Goal: Information Seeking & Learning: Learn about a topic

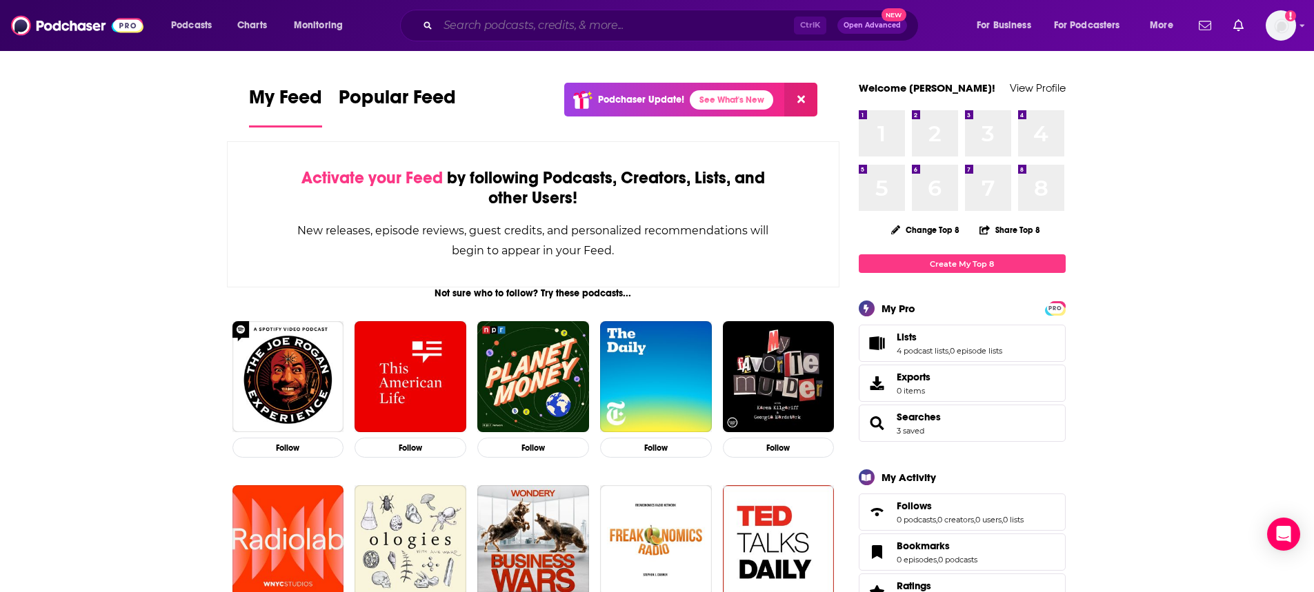
click at [628, 26] on input "Search podcasts, credits, & more..." at bounding box center [616, 25] width 356 height 22
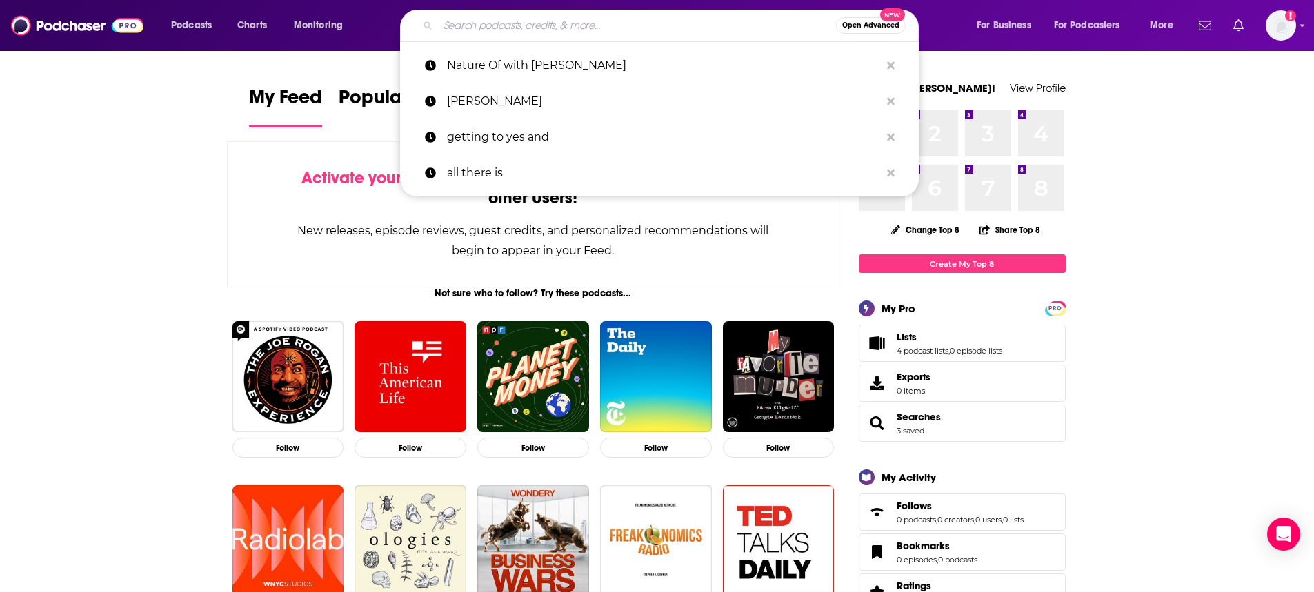
paste input "Hi [PERSON_NAME], Thanks for this! Talking with [PERSON_NAME] about trying for …"
type input "Hi [PERSON_NAME], Thanks for this! Talking with [PERSON_NAME] about trying for …"
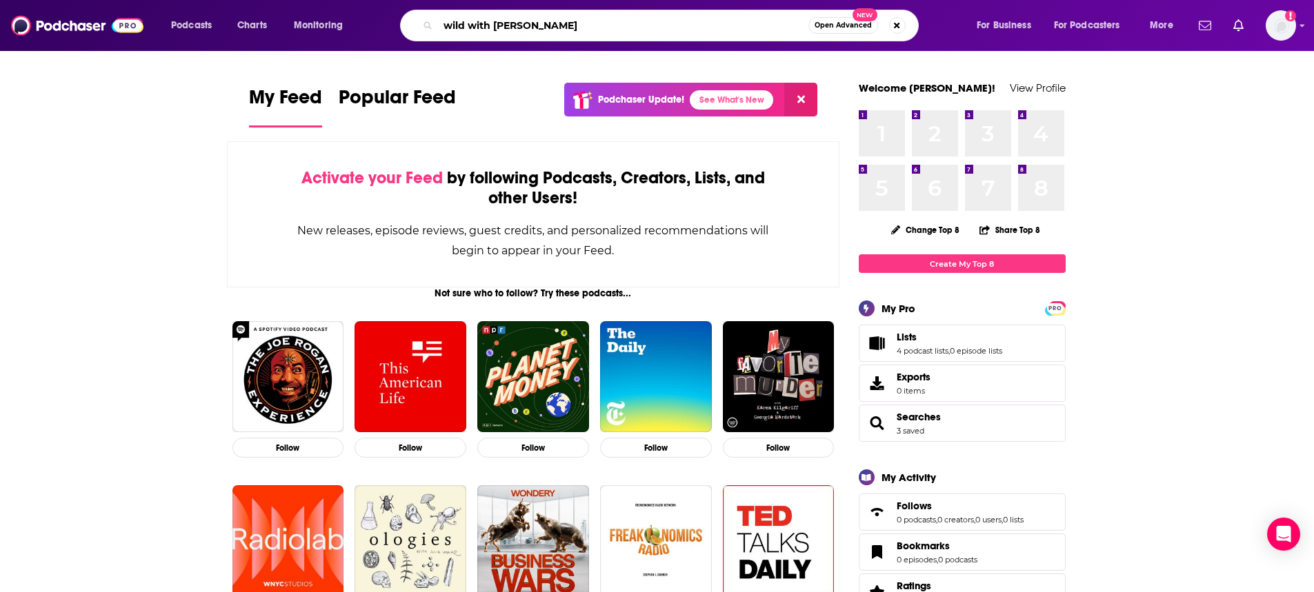
type input "wild with [PERSON_NAME]"
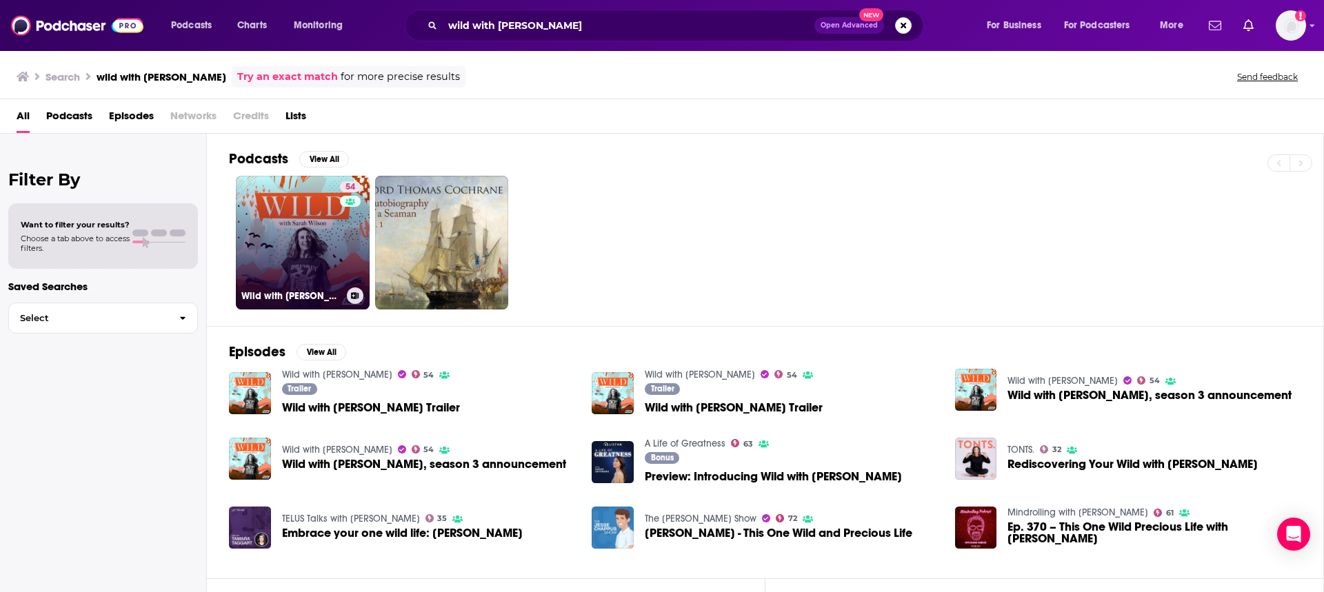
click at [285, 265] on link "54 Wild with [PERSON_NAME]" at bounding box center [303, 243] width 134 height 134
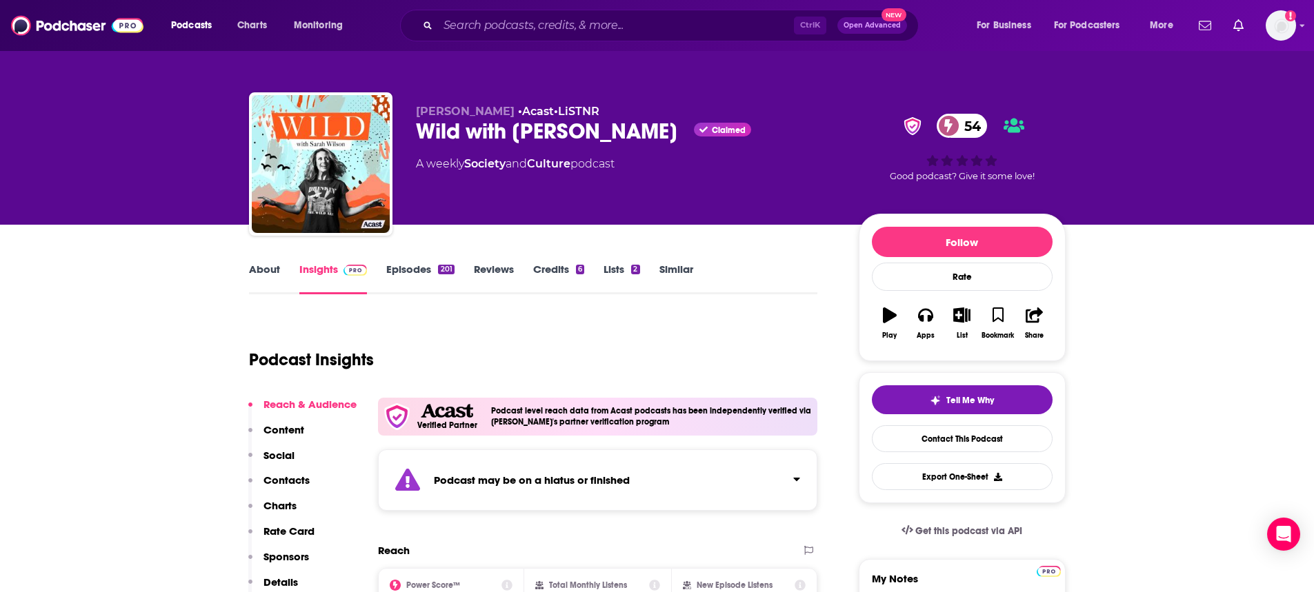
click at [259, 272] on link "About" at bounding box center [264, 279] width 31 height 32
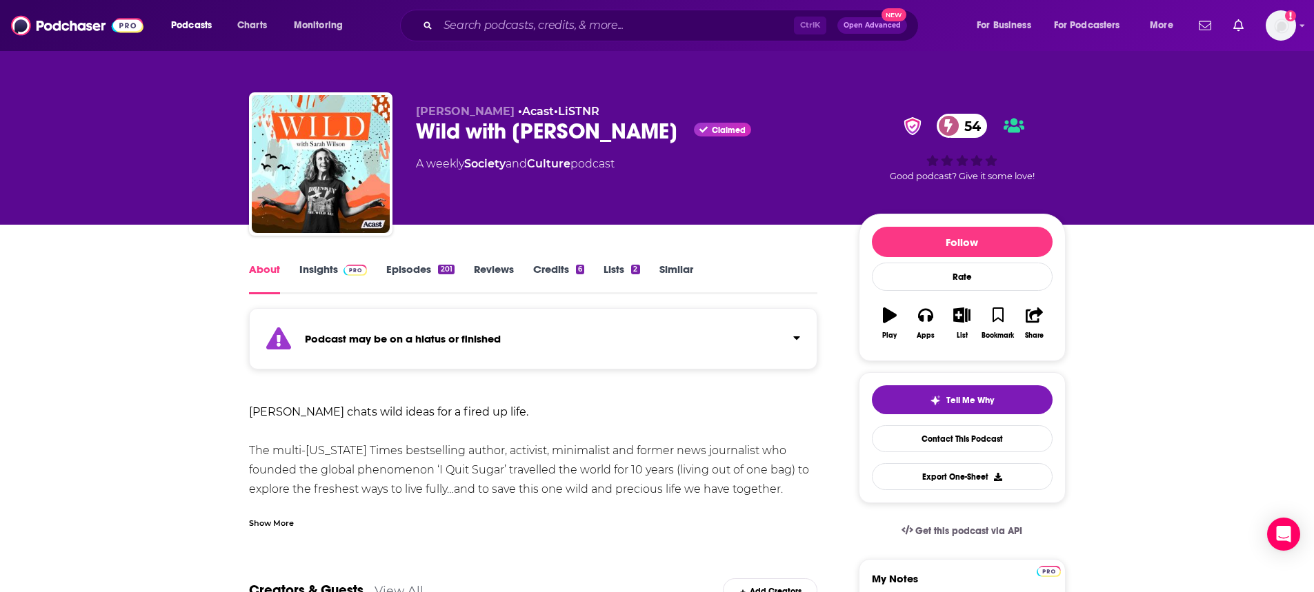
click at [266, 528] on div "Show More" at bounding box center [271, 522] width 45 height 13
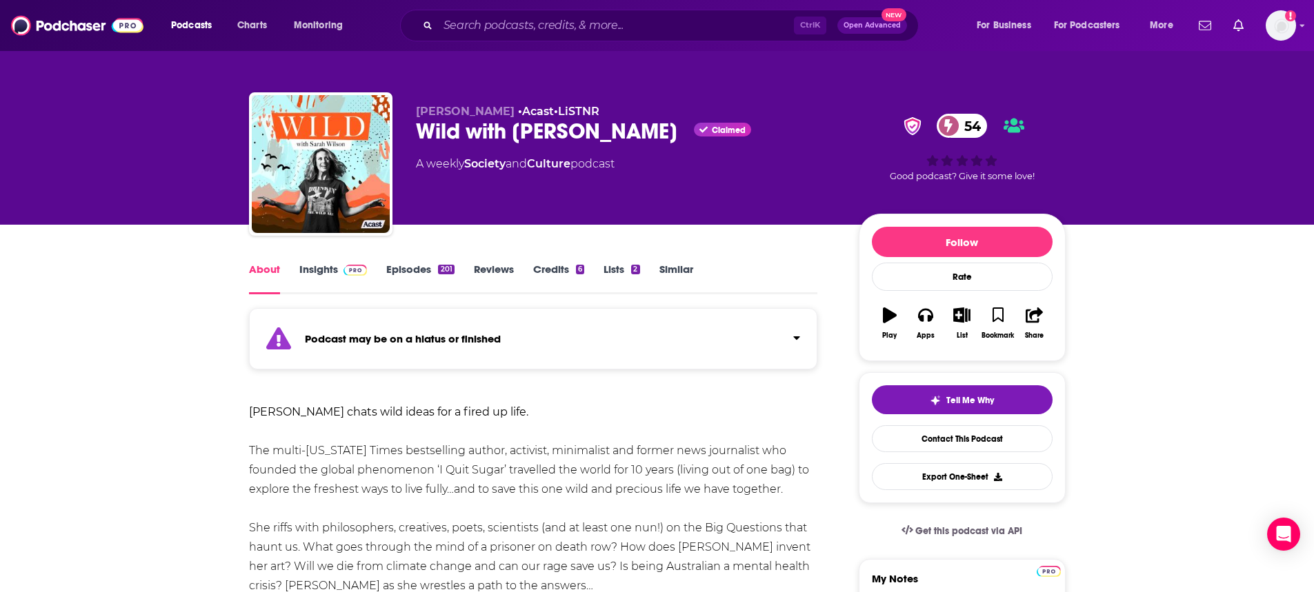
click at [428, 274] on link "Episodes 201" at bounding box center [420, 279] width 68 height 32
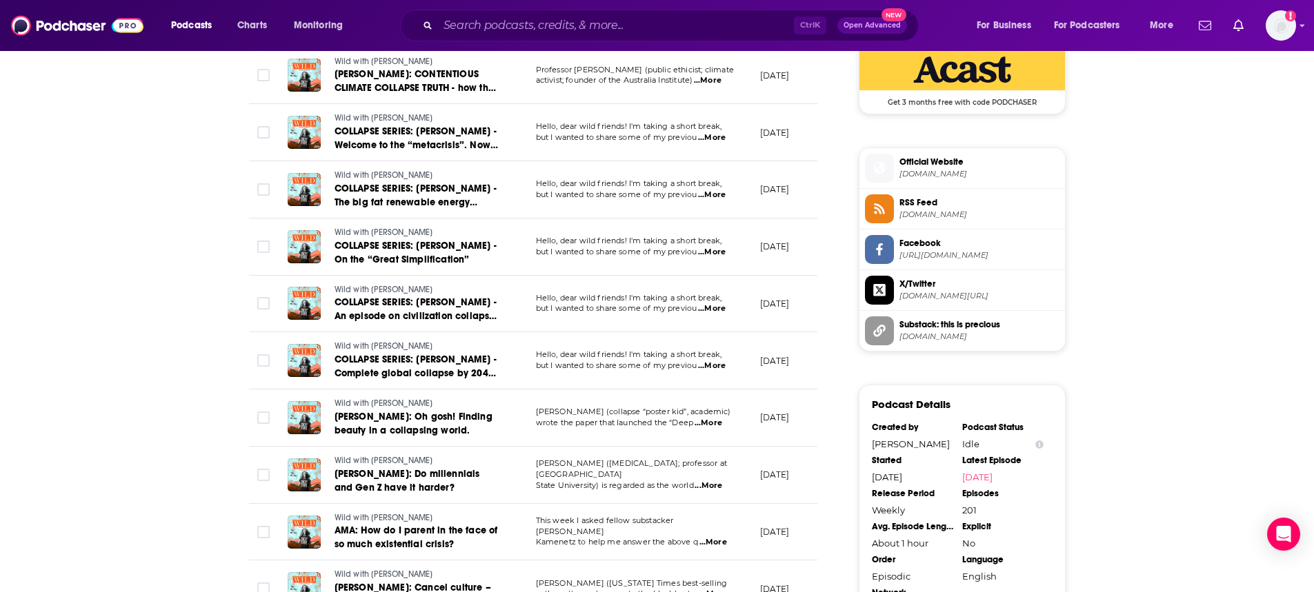
scroll to position [1172, 0]
